Goal: Communication & Community: Answer question/provide support

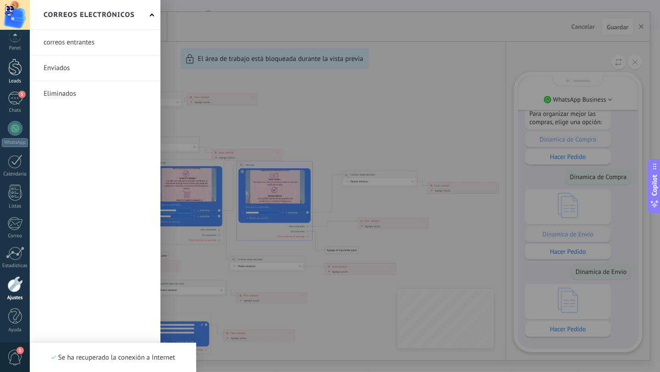
click at [16, 71] on div at bounding box center [15, 67] width 14 height 17
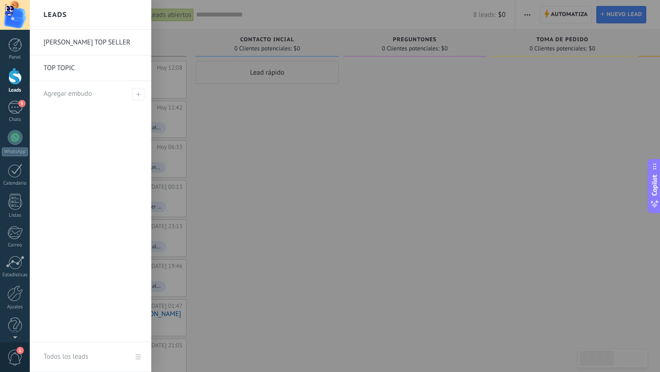
click at [67, 68] on link "TOP TOPIC" at bounding box center [93, 68] width 98 height 26
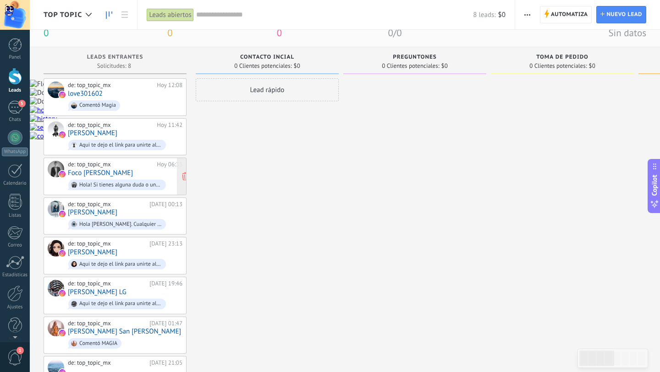
scroll to position [24, 0]
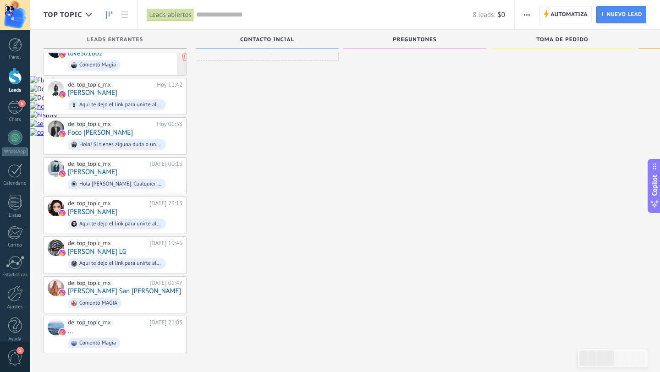
click at [138, 65] on span "Comentó Magia" at bounding box center [125, 65] width 115 height 14
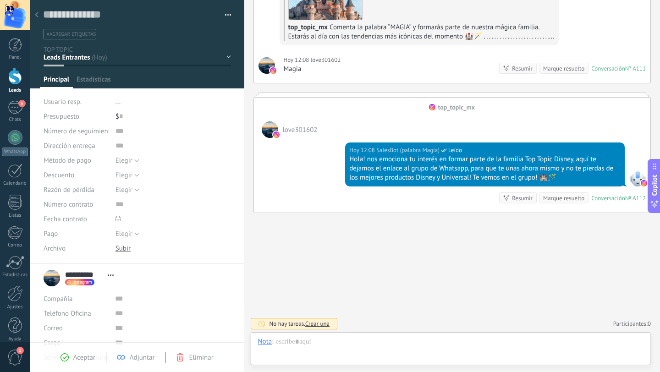
scroll to position [14, 0]
click at [39, 16] on div at bounding box center [36, 15] width 13 height 18
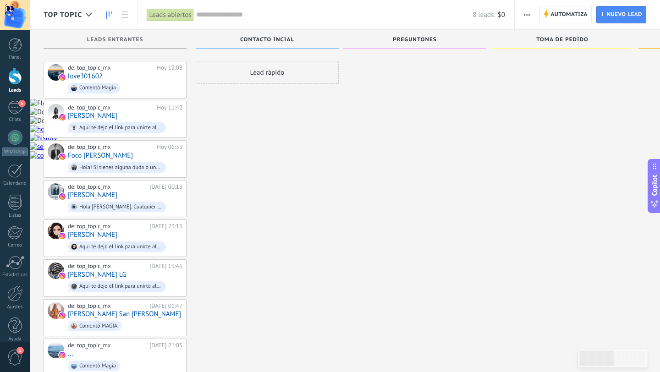
scroll to position [23, 0]
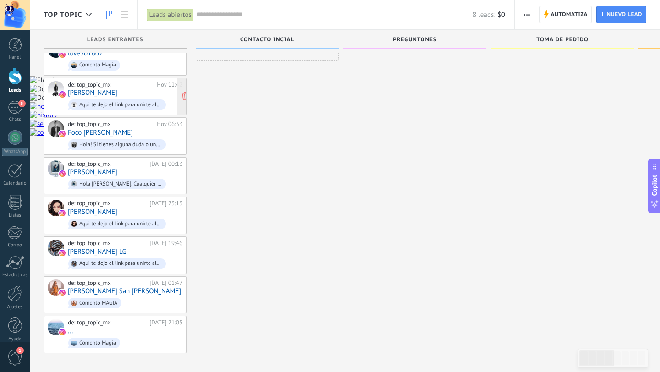
click at [120, 93] on div "de: top_topic_mx [DATE] 11:42 [PERSON_NAME] Aqui te dejo el link para unirte al…" at bounding box center [125, 96] width 115 height 31
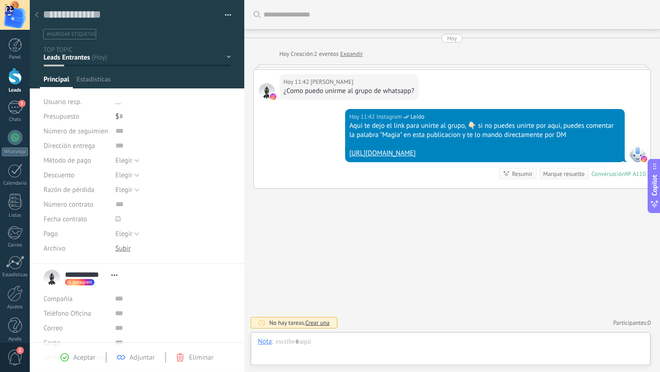
scroll to position [14, 0]
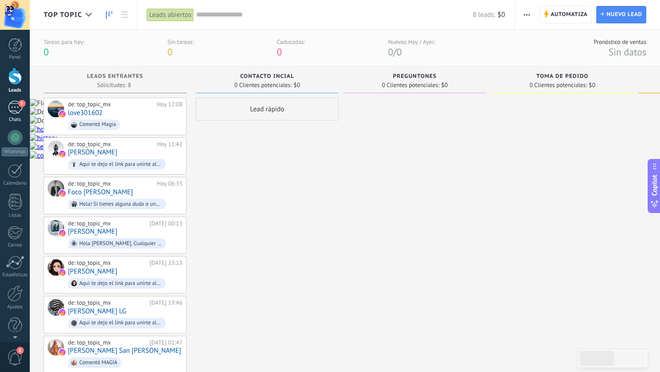
click at [17, 118] on div "Chats" at bounding box center [15, 120] width 27 height 6
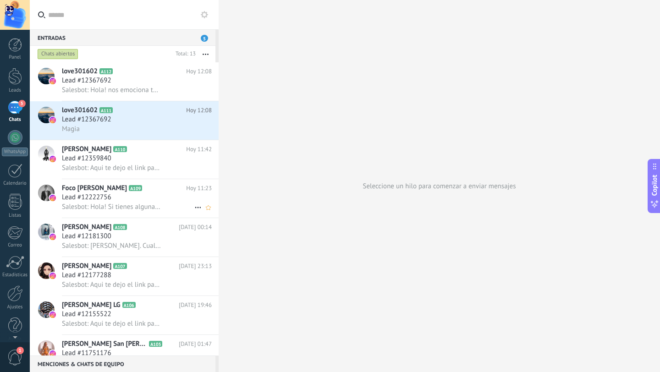
click at [135, 208] on span "Salesbot: Hola! Si tienes alguna duda o un pedido especial puedes hacérnoslo sa…" at bounding box center [111, 206] width 99 height 9
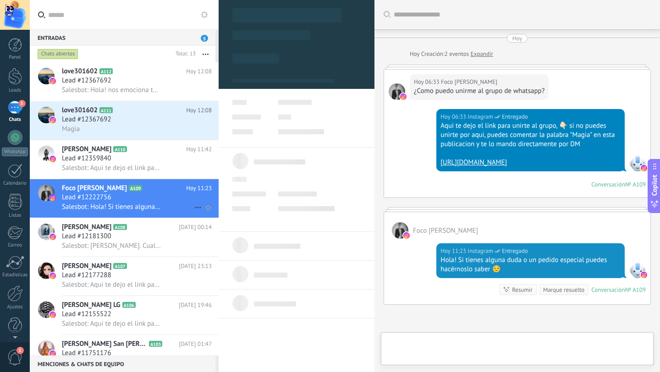
type textarea "**********"
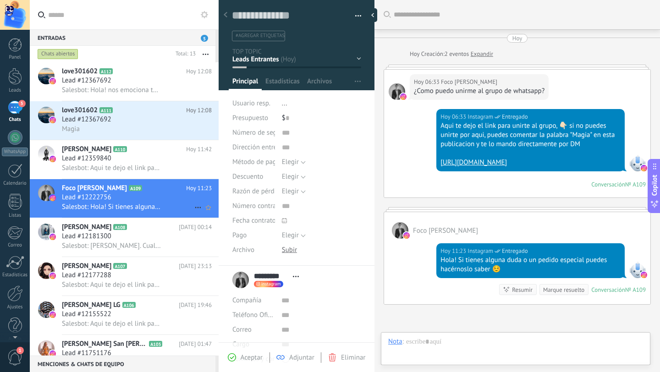
scroll to position [92, 0]
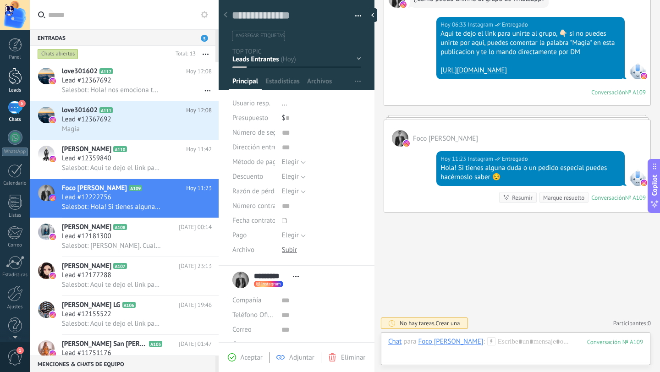
click at [14, 79] on div at bounding box center [15, 76] width 14 height 17
